Goal: Transaction & Acquisition: Subscribe to service/newsletter

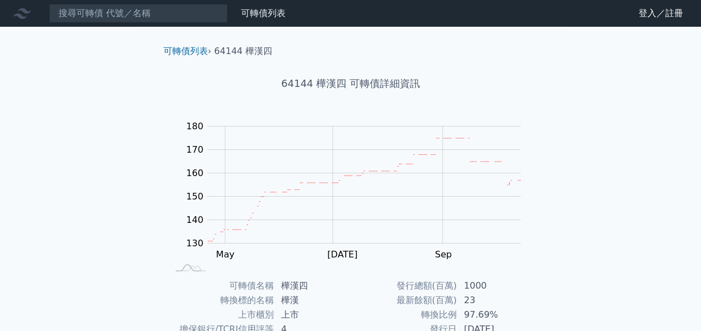
drag, startPoint x: 259, startPoint y: 13, endPoint x: 235, endPoint y: 3, distance: 25.5
click at [260, 13] on link "可轉債列表" at bounding box center [263, 13] width 45 height 11
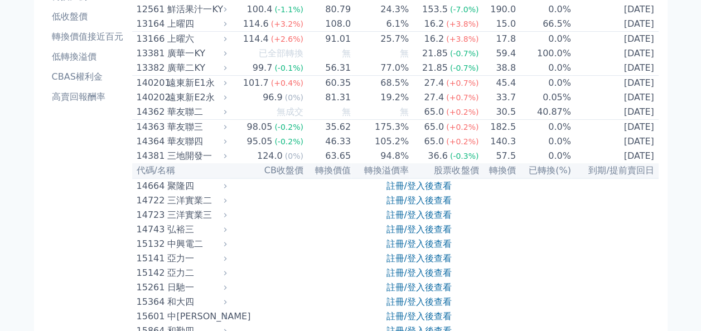
scroll to position [111, 0]
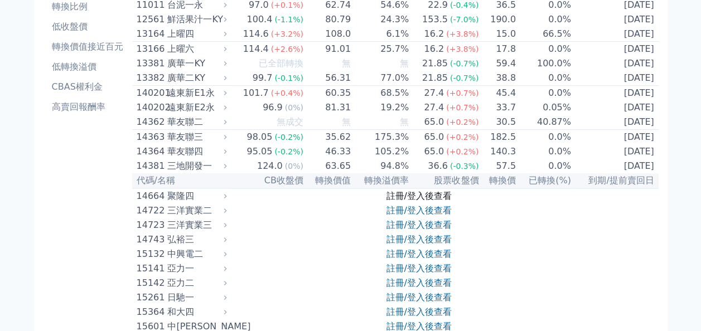
click at [428, 201] on link "註冊/登入後查看" at bounding box center [418, 196] width 65 height 11
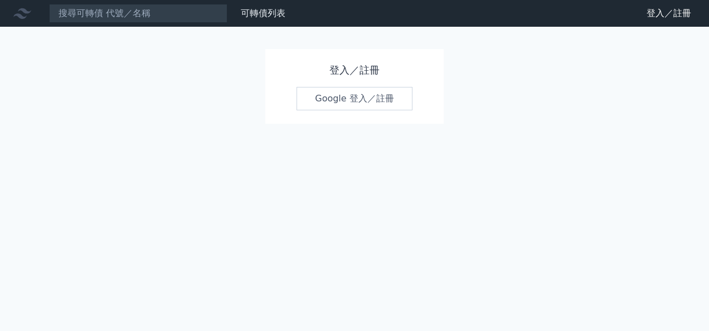
click at [361, 99] on link "Google 登入／註冊" at bounding box center [355, 98] width 116 height 23
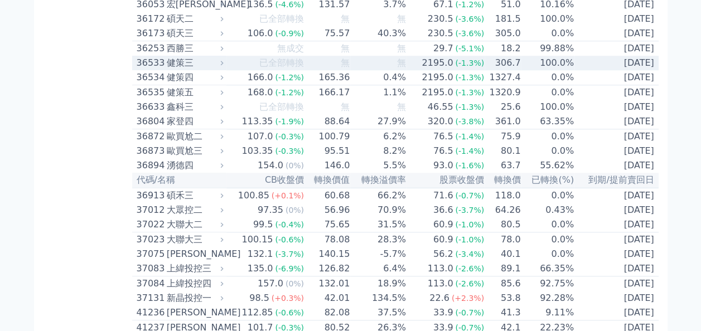
scroll to position [2575, 0]
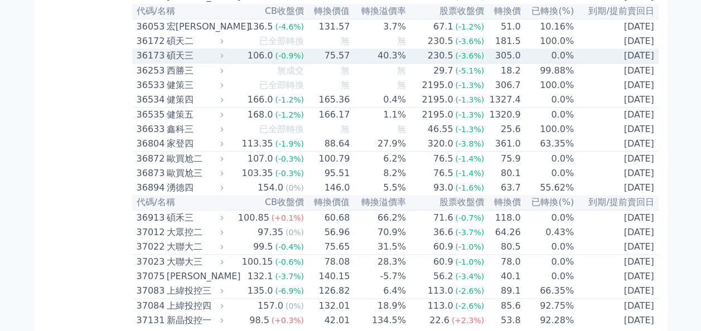
click at [574, 64] on td "[DATE]" at bounding box center [616, 55] width 84 height 15
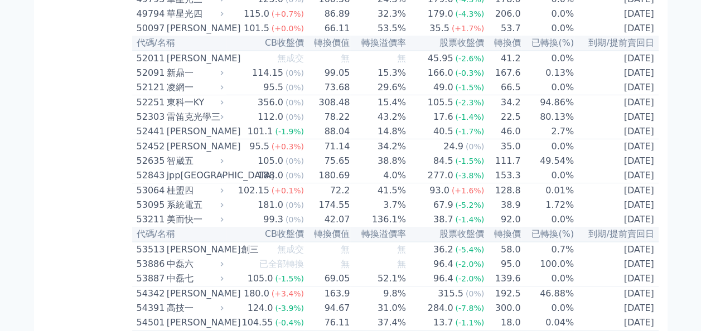
scroll to position [3907, 0]
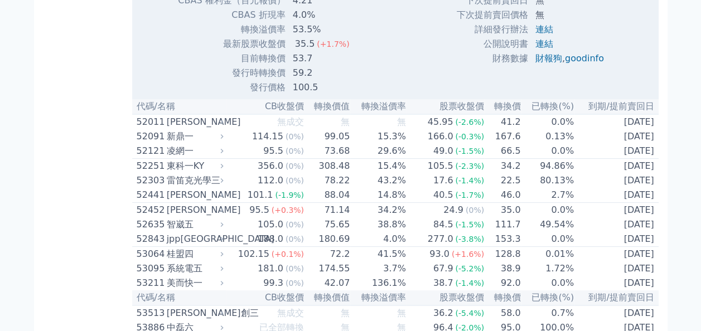
scroll to position [4170, 0]
